Goal: Information Seeking & Learning: Find specific fact

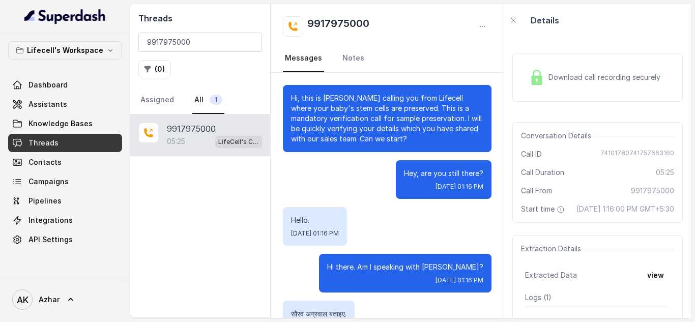
scroll to position [2763, 0]
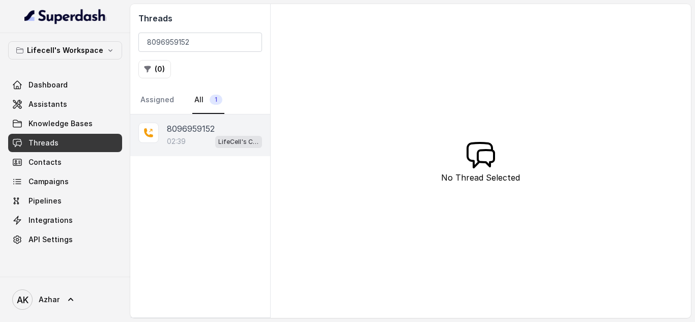
click at [200, 128] on p "8096959152" at bounding box center [191, 129] width 48 height 12
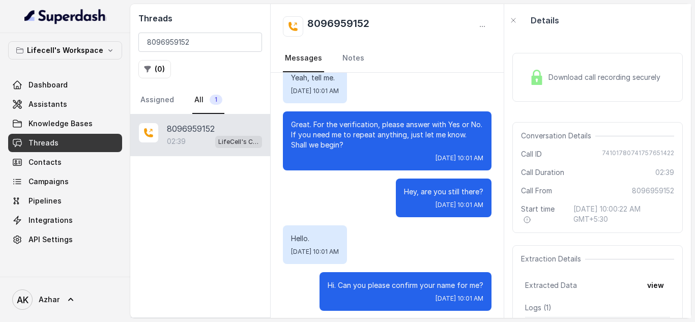
scroll to position [329, 0]
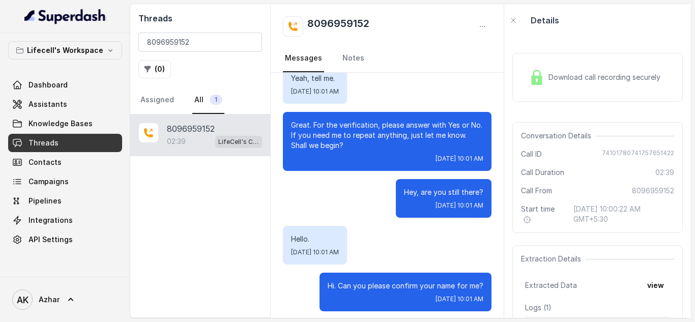
click at [568, 76] on span "Download call recording securely" at bounding box center [606, 77] width 116 height 10
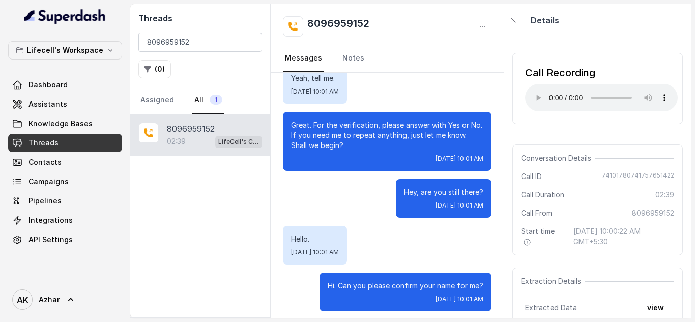
scroll to position [0, 0]
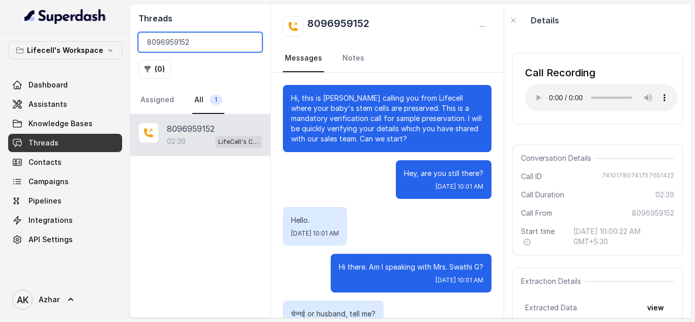
click at [171, 47] on input "8096959152" at bounding box center [200, 42] width 124 height 19
paste input "54320320"
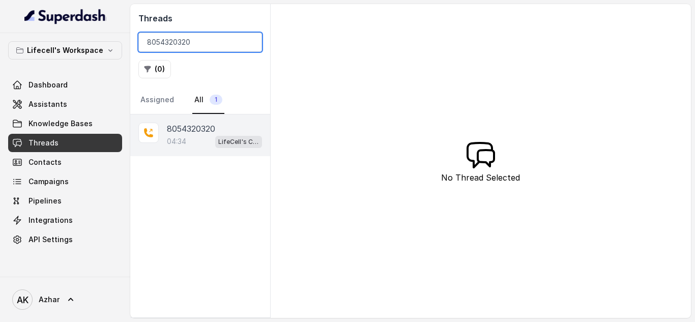
type input "8054320320"
click at [200, 140] on div "04:34 LifeCell's Call Assistant" at bounding box center [214, 141] width 95 height 13
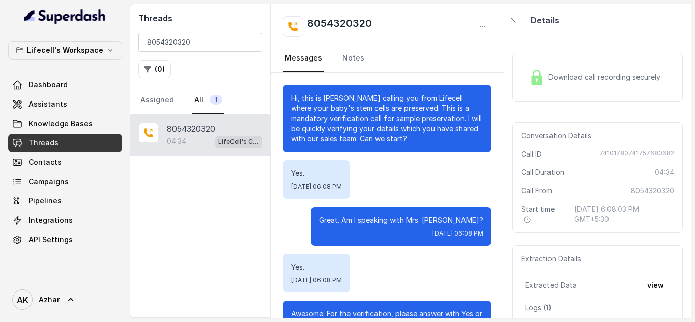
scroll to position [2204, 0]
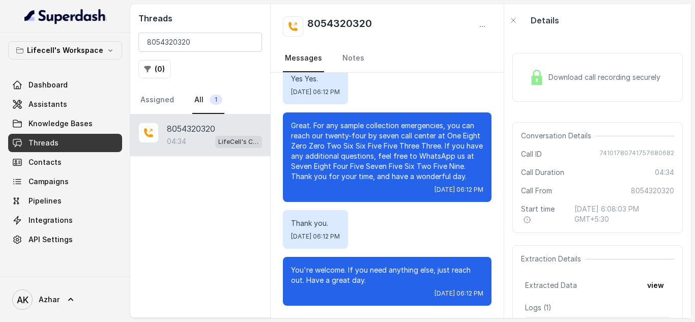
click at [525, 78] on div "Download call recording securely" at bounding box center [594, 77] width 139 height 23
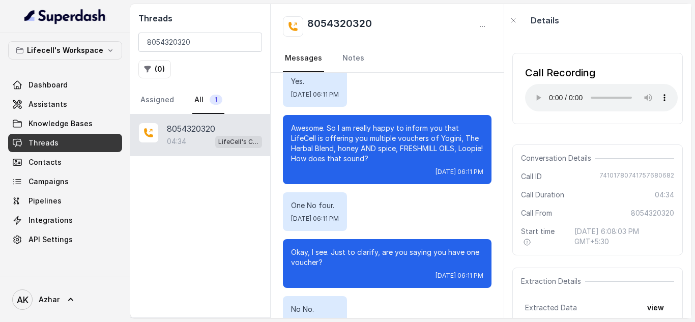
scroll to position [1736, 0]
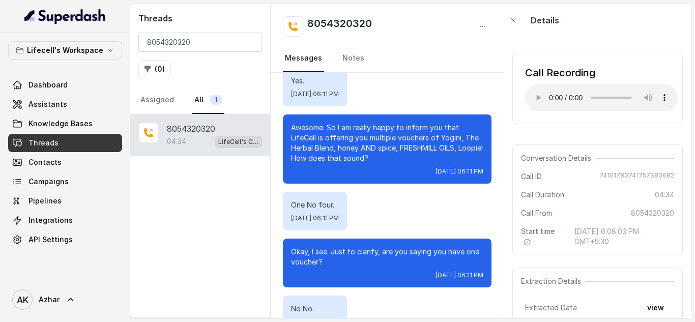
click at [619, 118] on div "Call Recording Your browser does not support the audio element." at bounding box center [597, 88] width 170 height 71
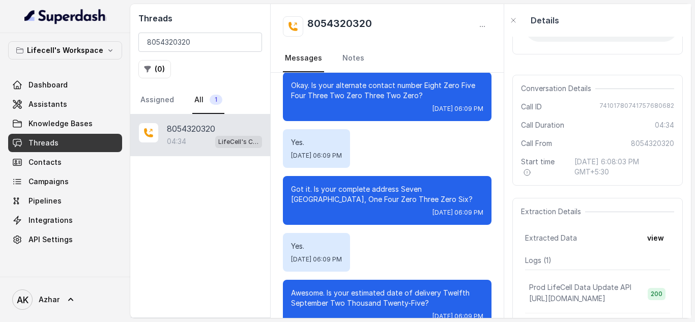
scroll to position [77, 0]
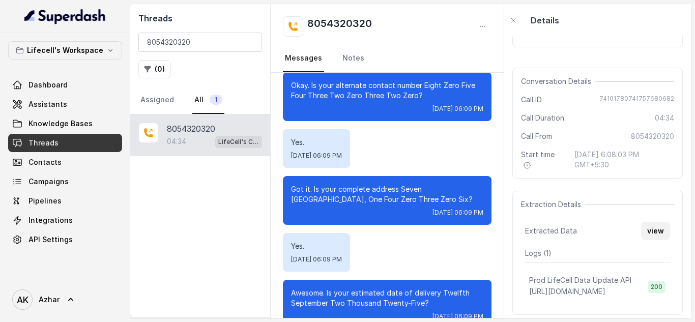
click at [647, 226] on button "view" at bounding box center [655, 231] width 29 height 18
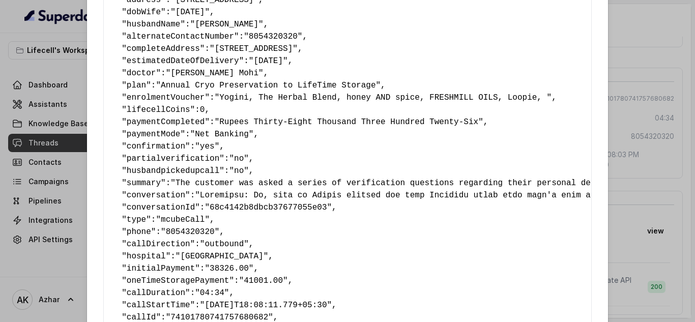
scroll to position [105, 0]
click at [58, 79] on div "Extracted Data { " primaryName ": "Jasleen Kaur" , " contactNumber ": "80543203…" at bounding box center [347, 161] width 695 height 322
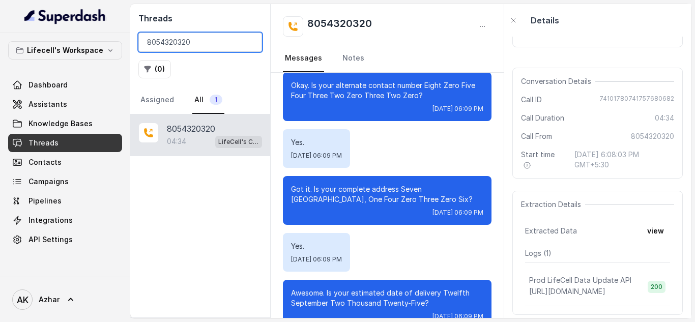
click at [158, 42] on input "8054320320" at bounding box center [200, 42] width 124 height 19
paste input "408947468"
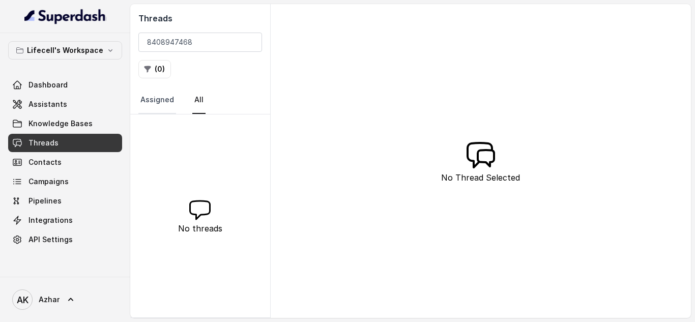
click at [166, 105] on link "Assigned" at bounding box center [157, 99] width 38 height 27
click at [192, 100] on link "All" at bounding box center [198, 99] width 13 height 27
click at [162, 42] on input "8408947468" at bounding box center [200, 42] width 124 height 19
paste input "99955992"
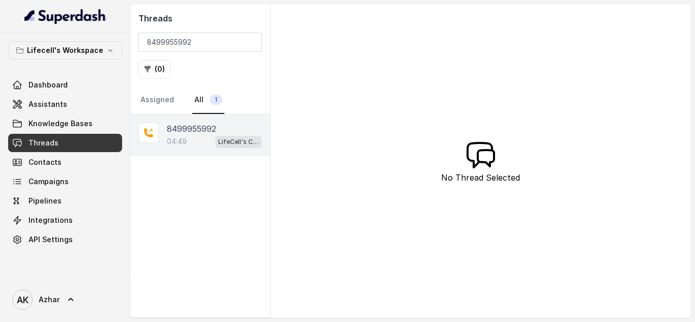
click at [205, 135] on div "04:49 LifeCell's Call Assistant" at bounding box center [214, 141] width 95 height 13
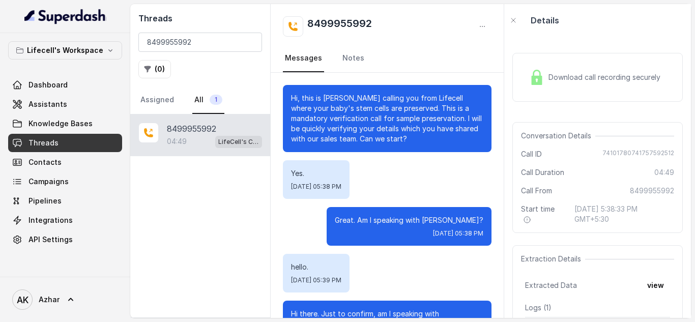
click at [537, 74] on img at bounding box center [536, 77] width 15 height 15
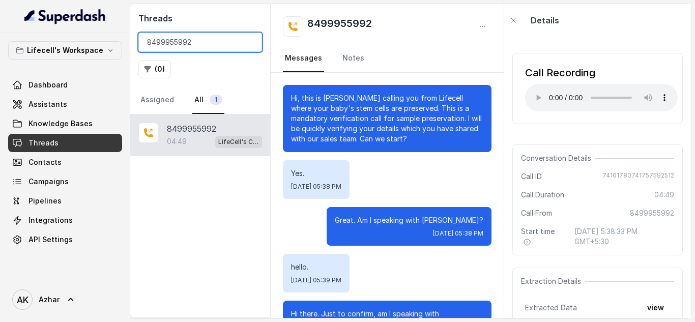
click at [162, 42] on input "8499955992" at bounding box center [200, 42] width 124 height 19
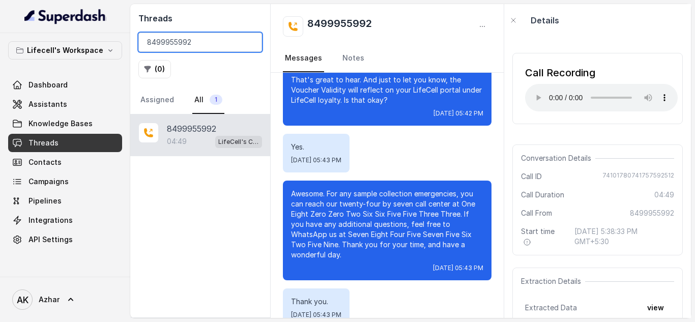
scroll to position [2208, 0]
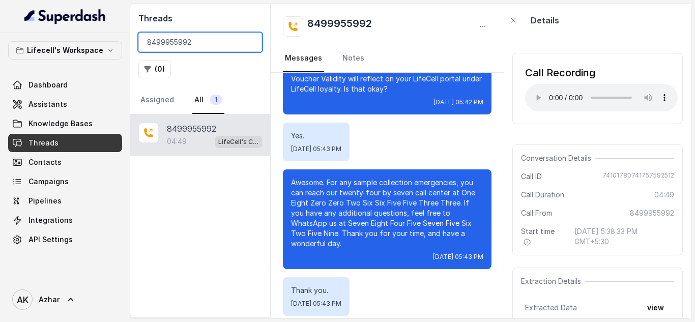
paste input "9059356575"
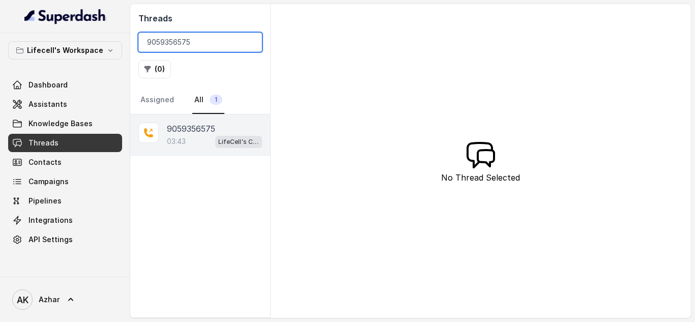
type input "9059356575"
click at [206, 127] on p "9059356575" at bounding box center [191, 129] width 48 height 12
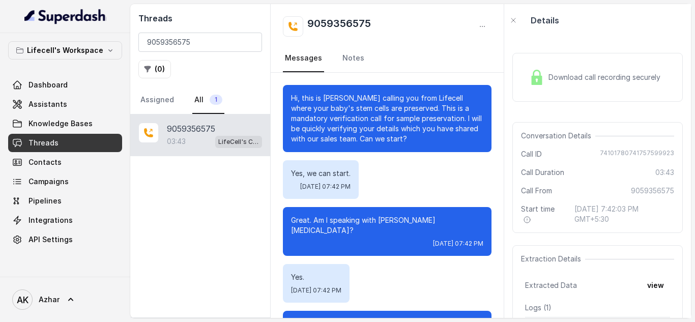
scroll to position [1022, 0]
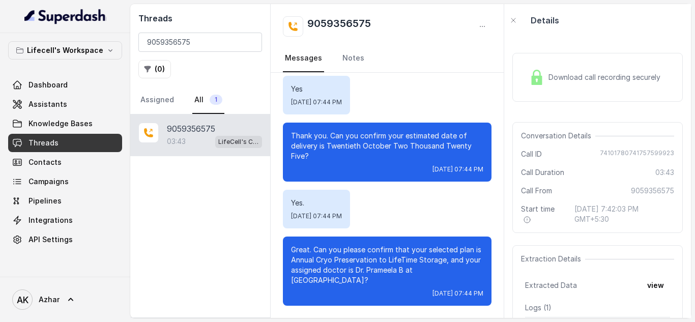
click at [554, 90] on div "Download call recording securely" at bounding box center [597, 77] width 170 height 49
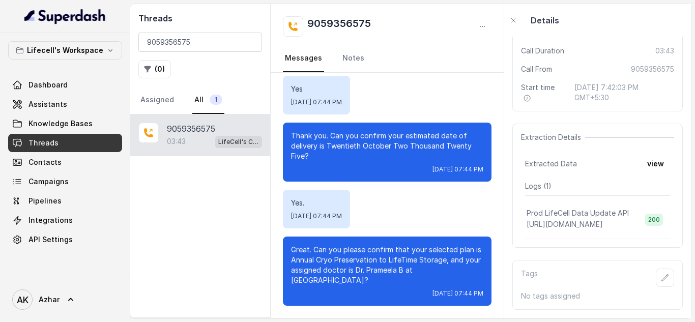
scroll to position [0, 0]
click at [651, 155] on button "view" at bounding box center [655, 164] width 29 height 18
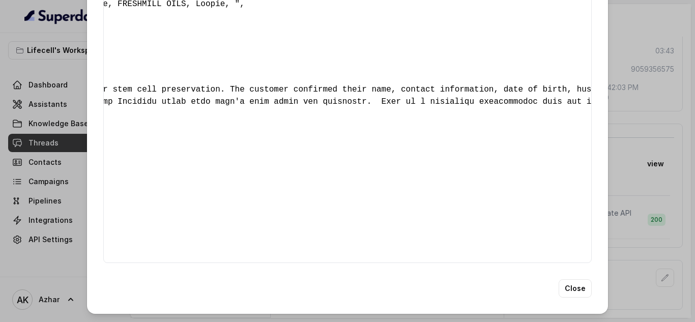
scroll to position [0, 335]
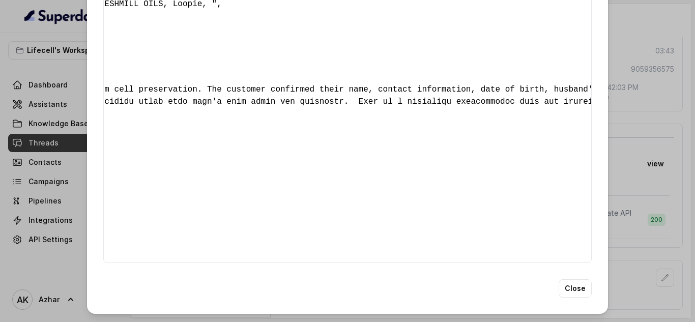
drag, startPoint x: 211, startPoint y: 228, endPoint x: 280, endPoint y: 231, distance: 68.7
click at [280, 231] on div "{ " primaryName ": "Nikita Boya" , " contactNumber ": "9059356575" , " email ":…" at bounding box center [347, 53] width 488 height 420
copy span "https://recordings.mcube.com/mcubefiles111/appmcube/2025/09/7491/74101780741757…"
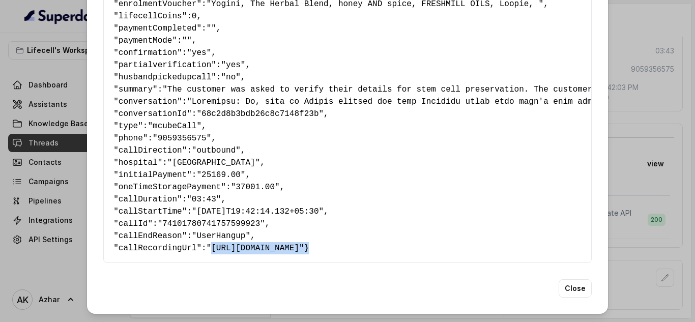
copy pre "https://recordings.mcube.com/mcubefiles111/appmcube/2025/09/7491/74101780741757…"
click at [570, 286] on button "Close" at bounding box center [574, 288] width 33 height 18
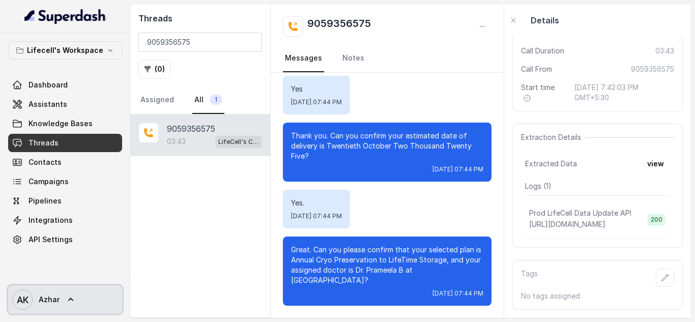
click at [66, 297] on icon at bounding box center [71, 299] width 10 height 10
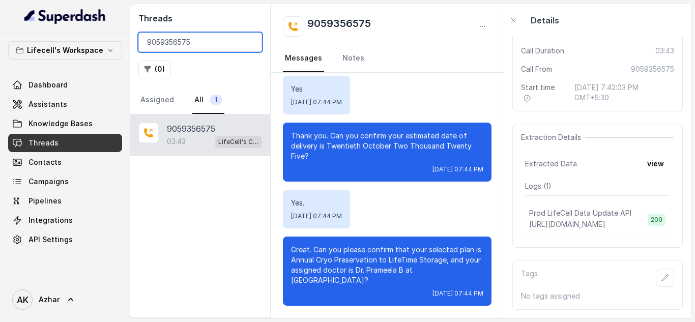
click at [170, 43] on input "9059356575" at bounding box center [200, 42] width 124 height 19
paste input "8495873837"
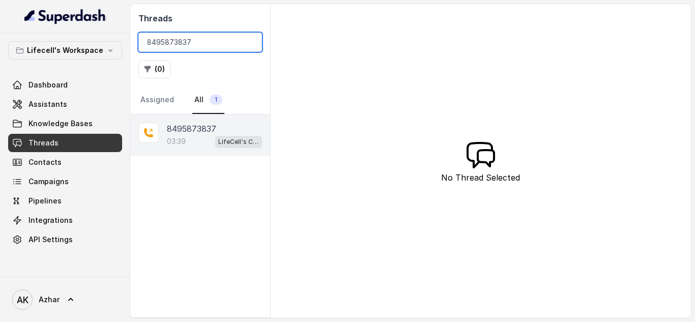
type input "8495873837"
click at [208, 135] on div "03:39 LifeCell's Call Assistant" at bounding box center [214, 141] width 95 height 13
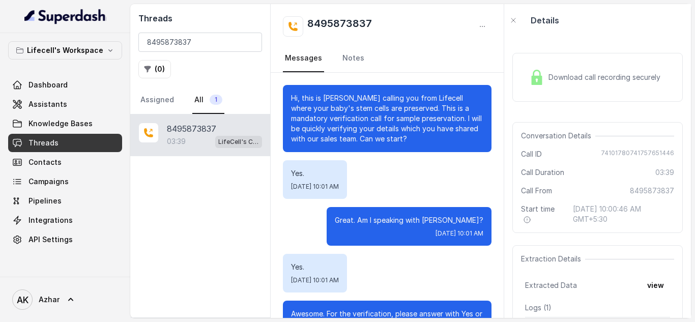
scroll to position [1803, 0]
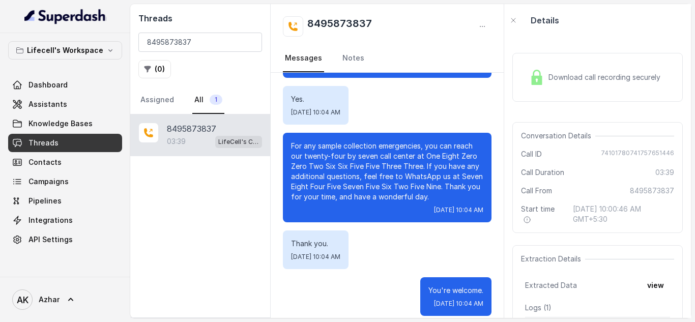
click at [597, 81] on span "Download call recording securely" at bounding box center [606, 77] width 116 height 10
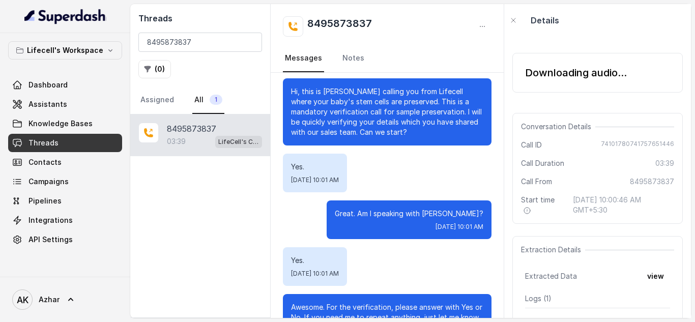
scroll to position [0, 0]
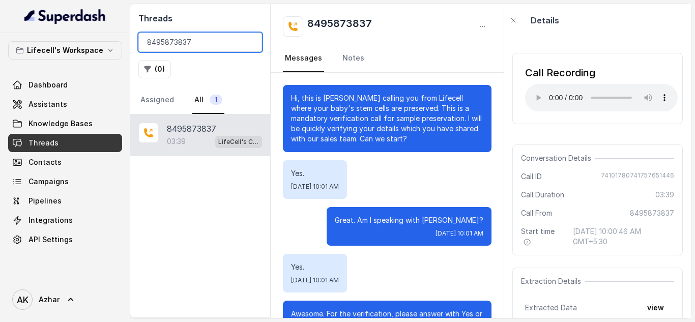
click at [166, 40] on input "8495873837" at bounding box center [200, 42] width 124 height 19
paste input "7015403385"
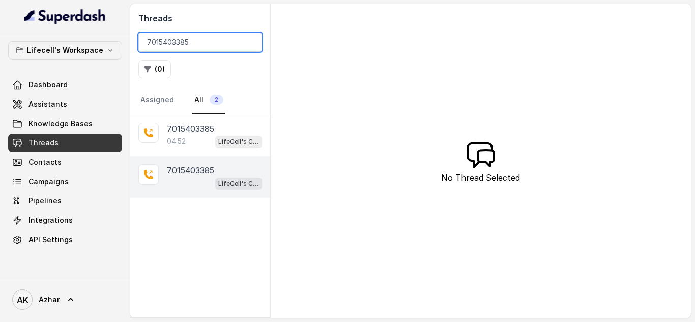
type input "7015403385"
click at [210, 183] on div "LifeCell's Call Assistant" at bounding box center [214, 182] width 95 height 13
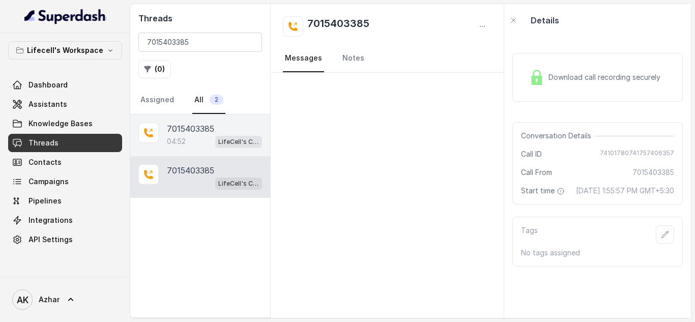
click at [196, 131] on p "7015403385" at bounding box center [190, 129] width 47 height 12
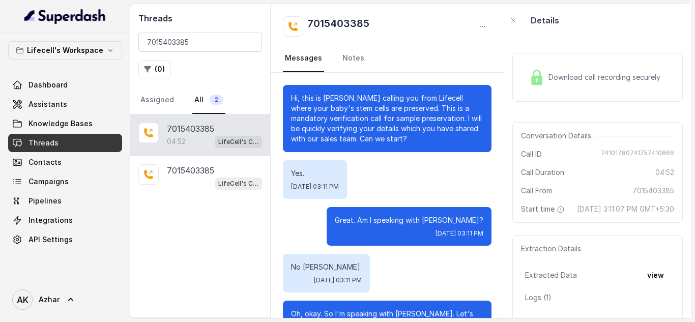
scroll to position [2202, 0]
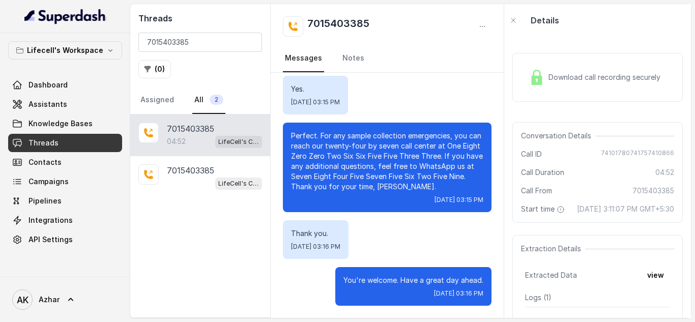
click at [545, 79] on div "Download call recording securely" at bounding box center [594, 77] width 139 height 23
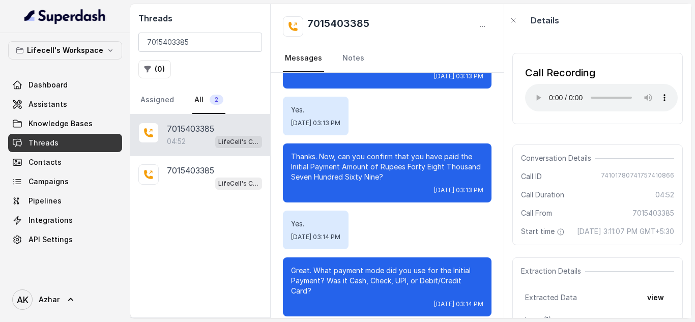
scroll to position [1331, 0]
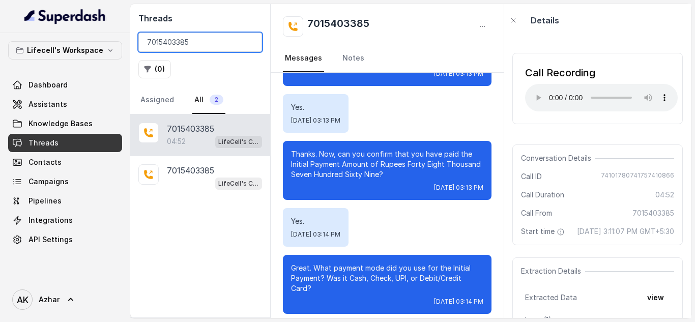
click at [172, 38] on input "7015403385" at bounding box center [200, 42] width 124 height 19
paste input "9899957810"
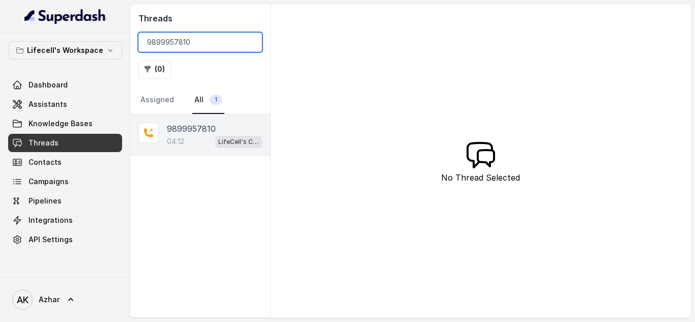
type input "9899957810"
click at [181, 141] on p "04:12" at bounding box center [175, 141] width 17 height 10
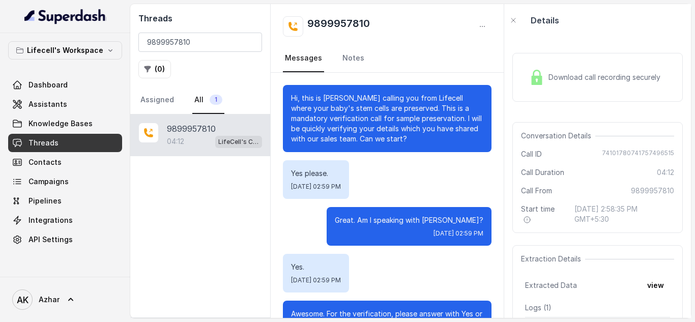
scroll to position [2298, 0]
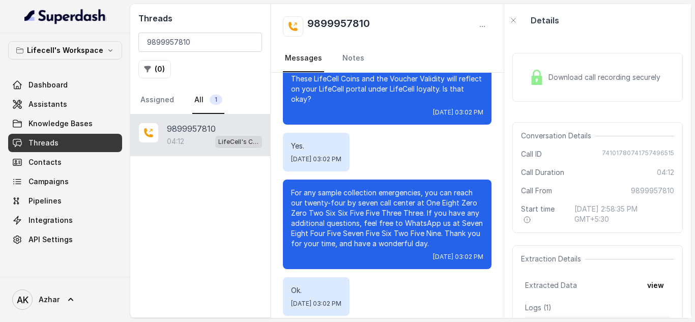
click at [547, 73] on div "Download call recording securely" at bounding box center [594, 77] width 139 height 23
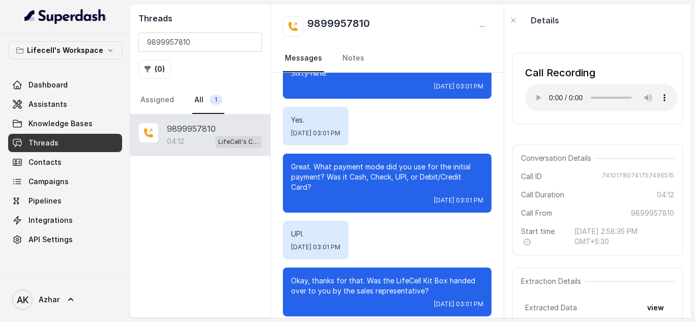
scroll to position [1634, 0]
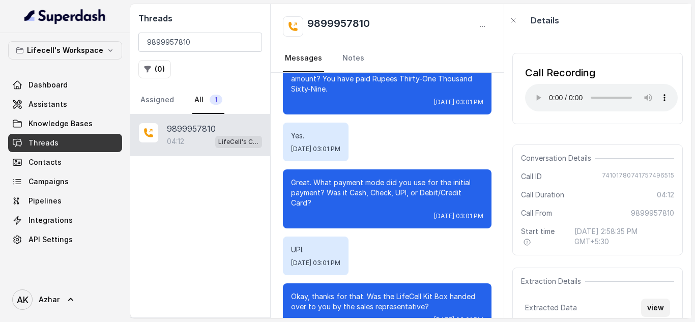
click at [652, 310] on button "view" at bounding box center [655, 308] width 29 height 18
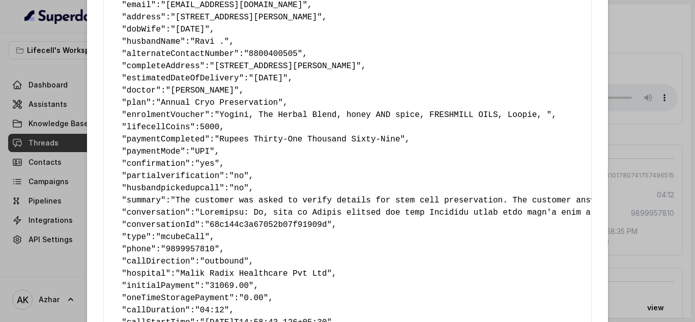
scroll to position [979, 0]
click at [225, 91] on pre "{ " primaryName ": "Ujjwal Kumari" , " contactNumber ": "9899957810" , " email …" at bounding box center [347, 163] width 471 height 403
click at [76, 104] on div "Extracted Data { " primaryName ": "Ujjwal Kumari" , " contactNumber ": "9899957…" at bounding box center [347, 161] width 695 height 322
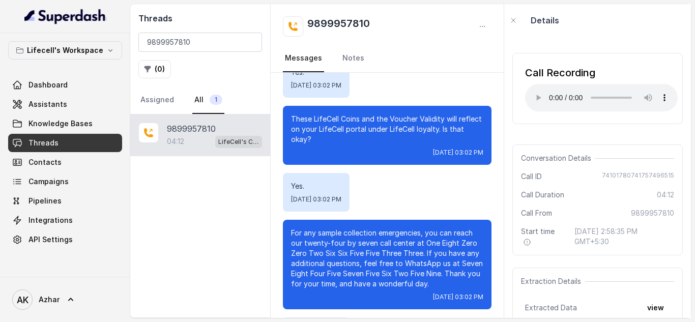
scroll to position [2298, 0]
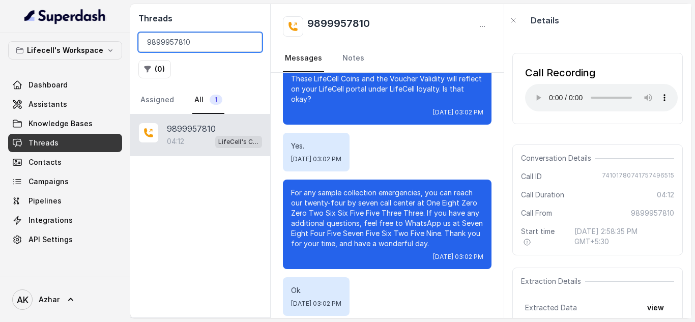
click at [168, 41] on input "9899957810" at bounding box center [200, 42] width 124 height 19
paste input "975866653"
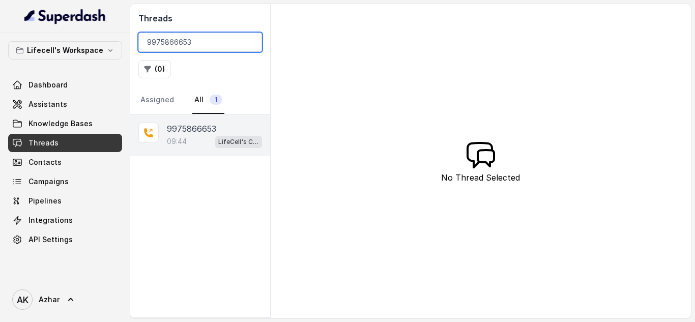
type input "9975866653"
click at [204, 124] on p "9975866653" at bounding box center [191, 129] width 49 height 12
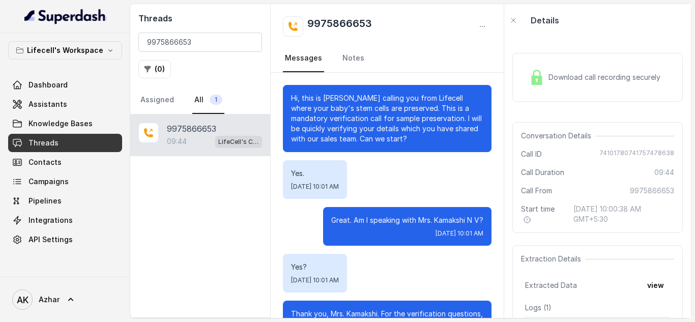
scroll to position [4478, 0]
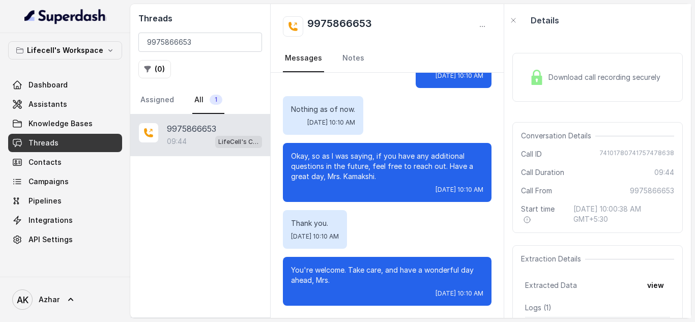
click at [541, 74] on img at bounding box center [536, 77] width 15 height 15
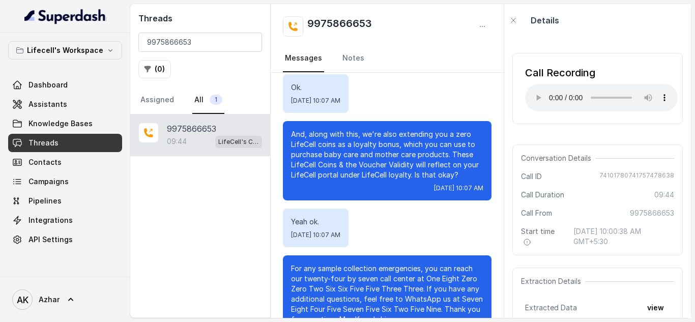
scroll to position [3131, 0]
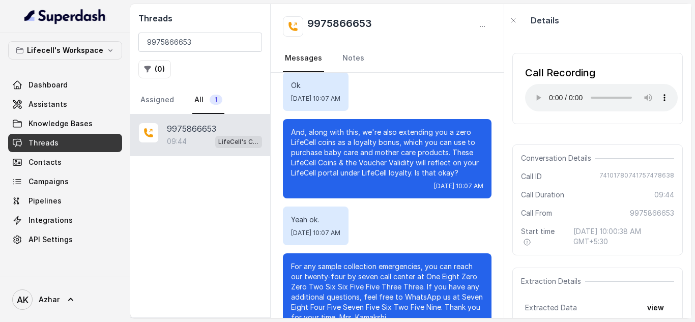
click at [311, 178] on p "And, along with this, we're also extending you a zero LifeCell coins as a loyal…" at bounding box center [387, 152] width 192 height 51
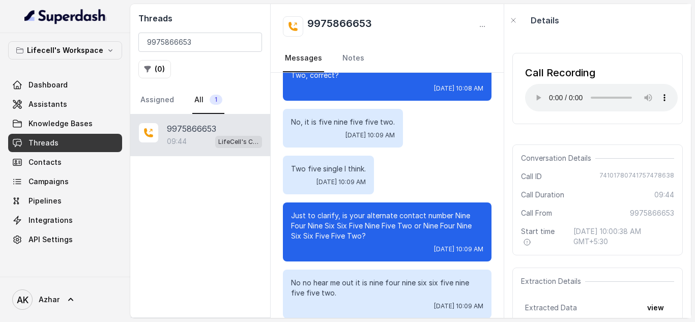
scroll to position [3809, 0]
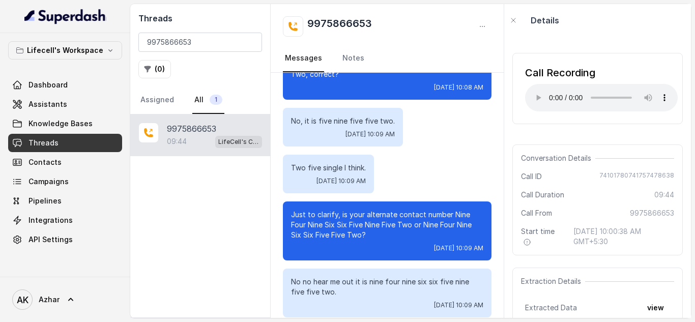
click at [395, 146] on div "No, it is five nine five five two. Wed, Sep 10, 2025, 10:09 AM" at bounding box center [343, 127] width 120 height 39
drag, startPoint x: 395, startPoint y: 178, endPoint x: 388, endPoint y: 231, distance: 52.8
click at [388, 193] on div "Two five single I think. Wed, Sep 10, 2025, 10:09 AM" at bounding box center [387, 174] width 208 height 39
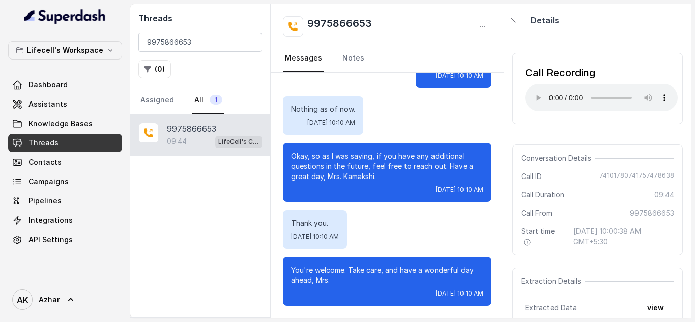
scroll to position [4478, 0]
click at [179, 41] on input "9975866653" at bounding box center [200, 42] width 124 height 19
paste input "038999026"
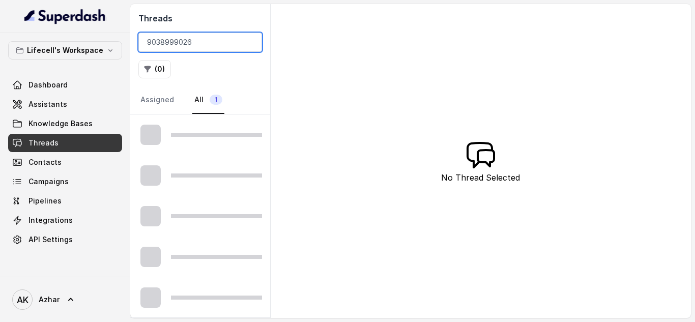
type input "9038999026"
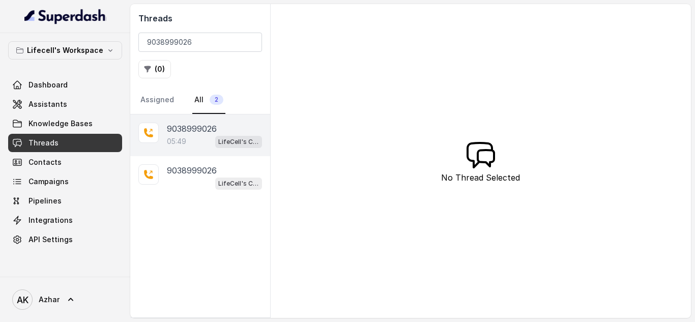
click at [205, 146] on div "05:49 LifeCell's Call Assistant" at bounding box center [214, 141] width 95 height 13
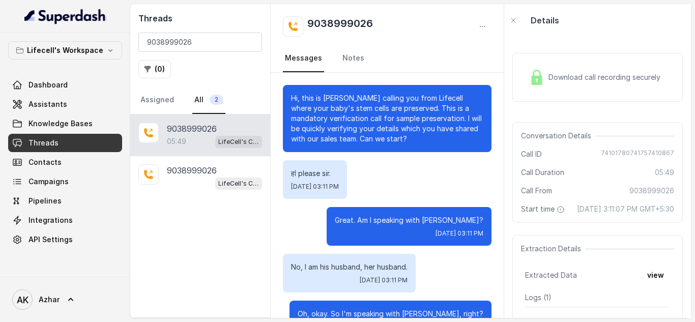
scroll to position [2714, 0]
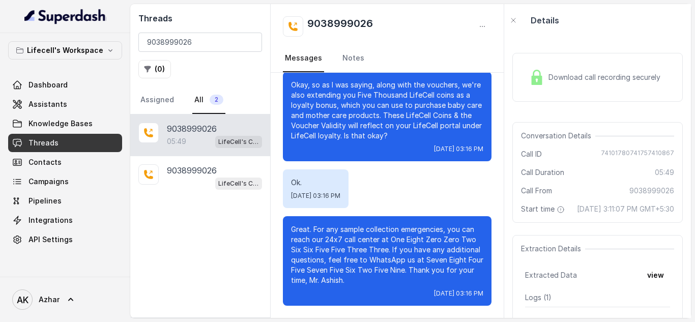
click at [542, 85] on div "Download call recording securely" at bounding box center [594, 77] width 139 height 23
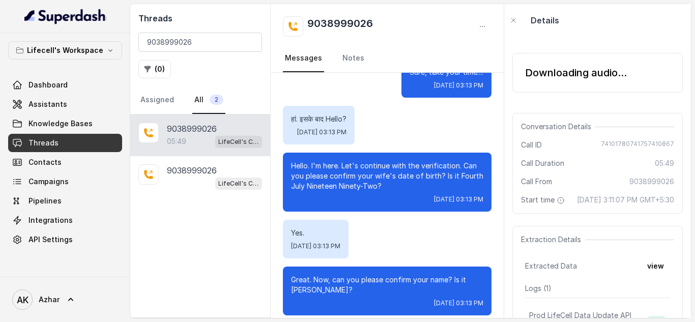
scroll to position [1000, 0]
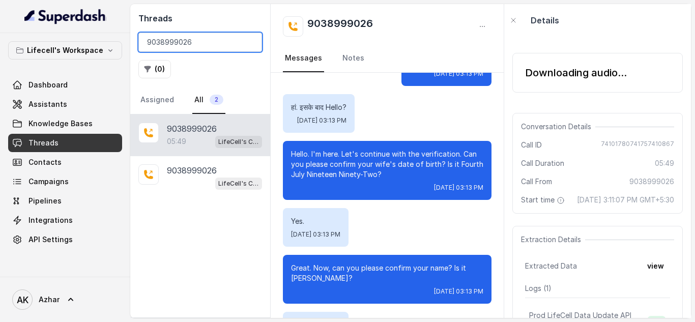
click at [164, 47] on input "9038999026" at bounding box center [200, 42] width 124 height 19
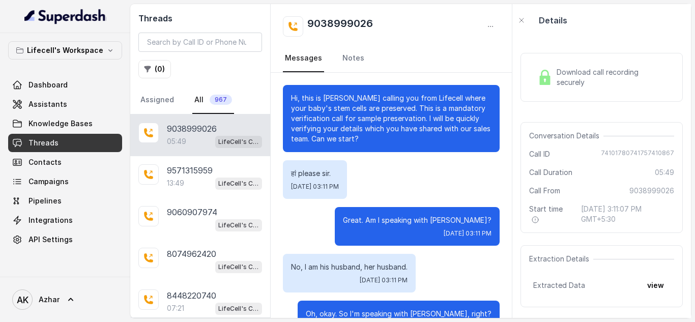
scroll to position [2674, 0]
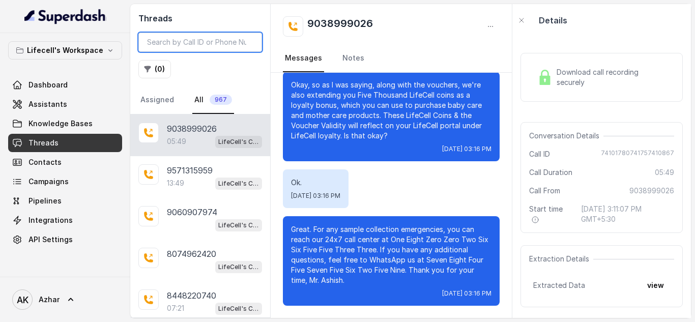
click at [238, 43] on input "search" at bounding box center [200, 42] width 124 height 19
paste input "9038999026"
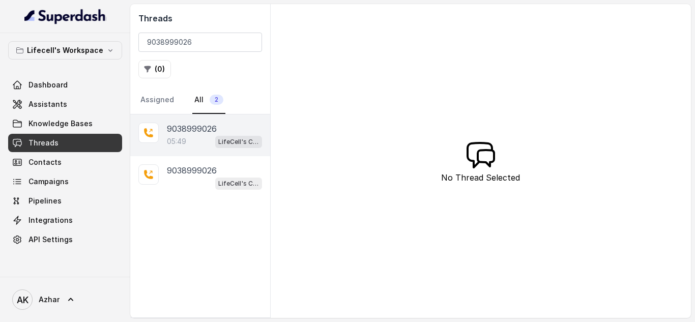
click at [204, 137] on div "05:49 LifeCell's Call Assistant" at bounding box center [214, 141] width 95 height 13
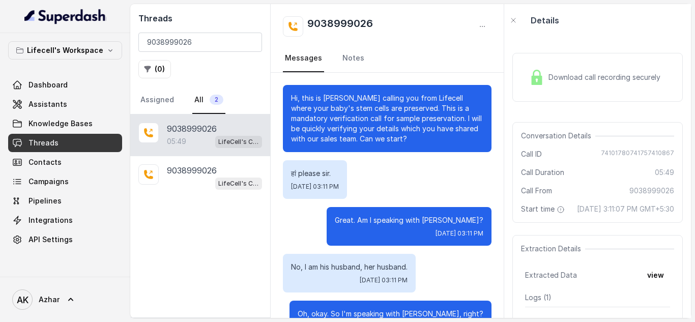
scroll to position [2714, 0]
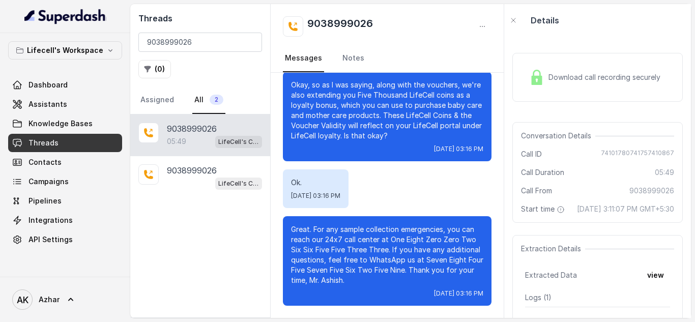
click at [539, 83] on img at bounding box center [536, 77] width 15 height 15
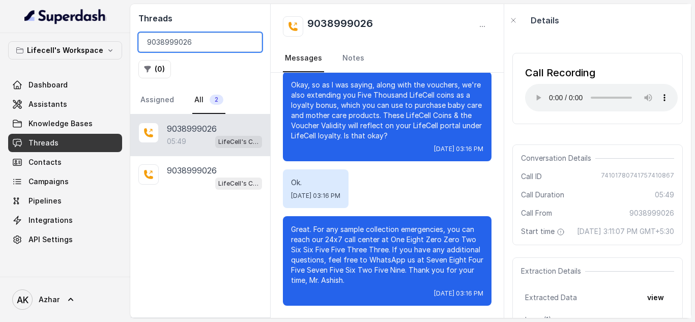
click at [163, 41] on input "9038999026" at bounding box center [200, 42] width 124 height 19
paste input "44570440"
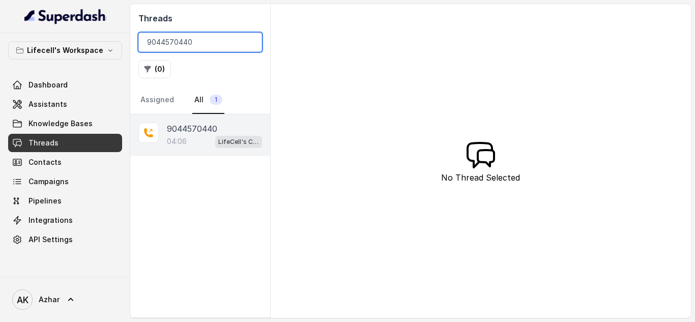
type input "9044570440"
click at [211, 146] on div "04:06 LifeCell's Call Assistant" at bounding box center [214, 141] width 95 height 13
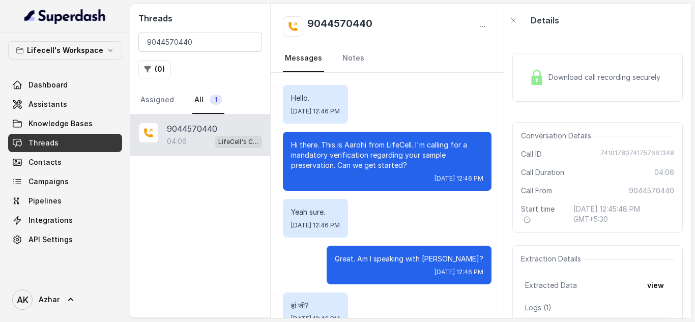
scroll to position [2232, 0]
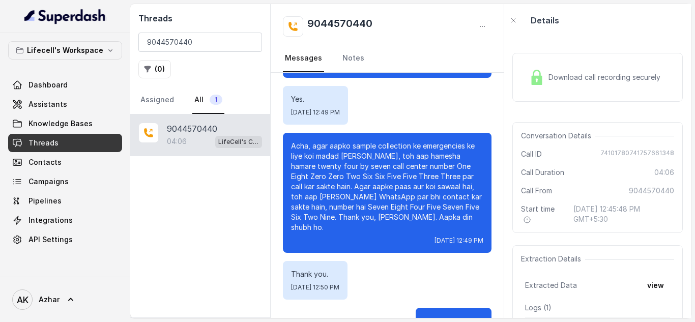
click at [532, 81] on img at bounding box center [536, 77] width 15 height 15
